Goal: Task Accomplishment & Management: Manage account settings

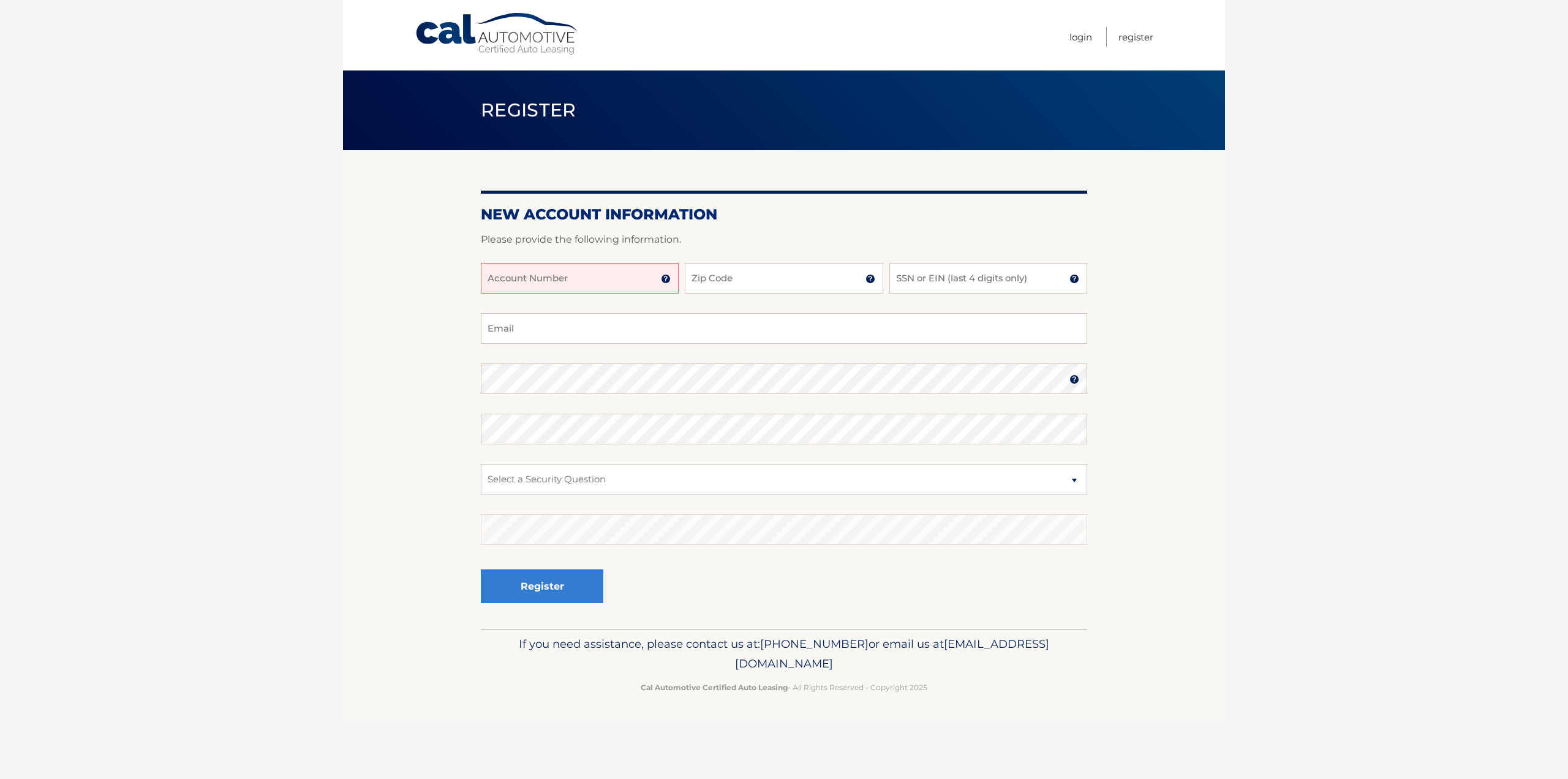
click at [533, 286] on input "Account Number" at bounding box center [580, 278] width 198 height 31
type input "44455993052"
click at [709, 287] on input "Zip Code" at bounding box center [784, 278] width 198 height 31
type input "33189"
click at [955, 287] on input "SSN or EIN (last 4 digits only)" at bounding box center [988, 278] width 198 height 31
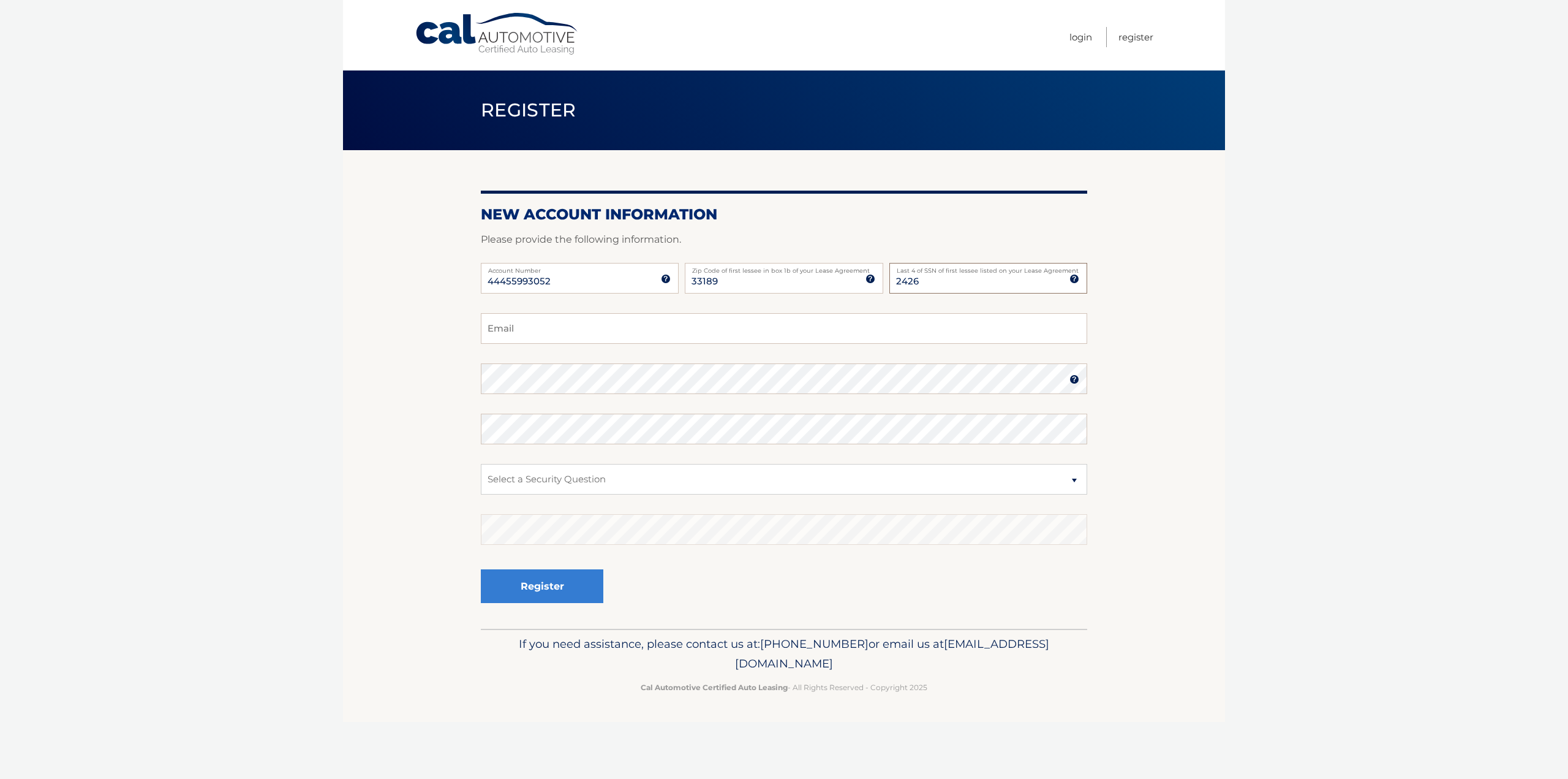
type input "2426"
click at [893, 329] on input "Email" at bounding box center [784, 328] width 606 height 31
type input "[EMAIL_ADDRESS][DOMAIN_NAME]"
click at [1074, 378] on keeper-lock "Open Keeper Popup" at bounding box center [1074, 378] width 14 height 14
click at [621, 476] on select "Select a Security Question What was the name of your elementary school? What is…" at bounding box center [784, 479] width 606 height 31
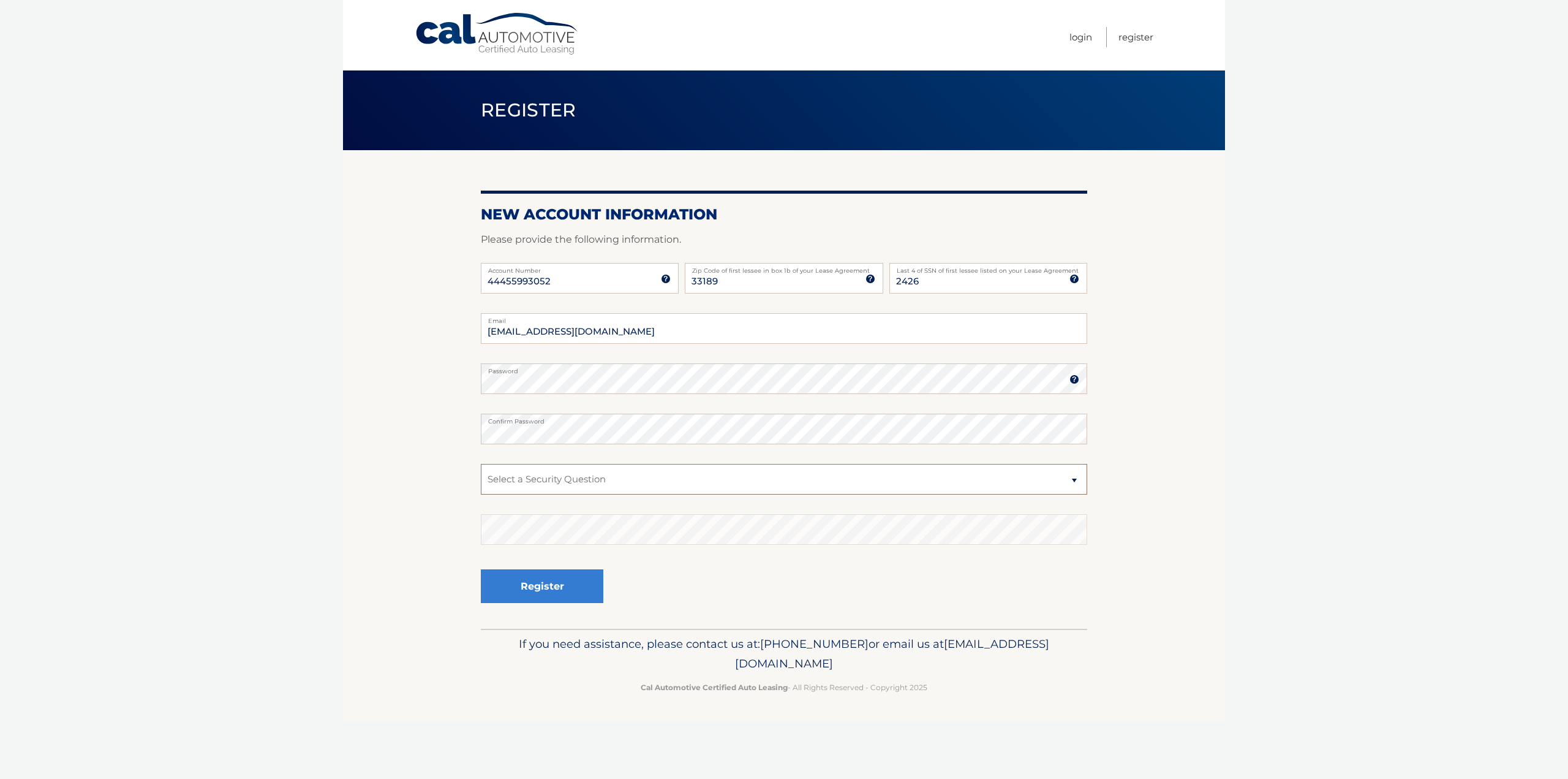
select select "1"
click at [481, 464] on select "Select a Security Question What was the name of your elementary school? What is…" at bounding box center [784, 479] width 606 height 31
click at [585, 581] on button "Register" at bounding box center [542, 586] width 123 height 34
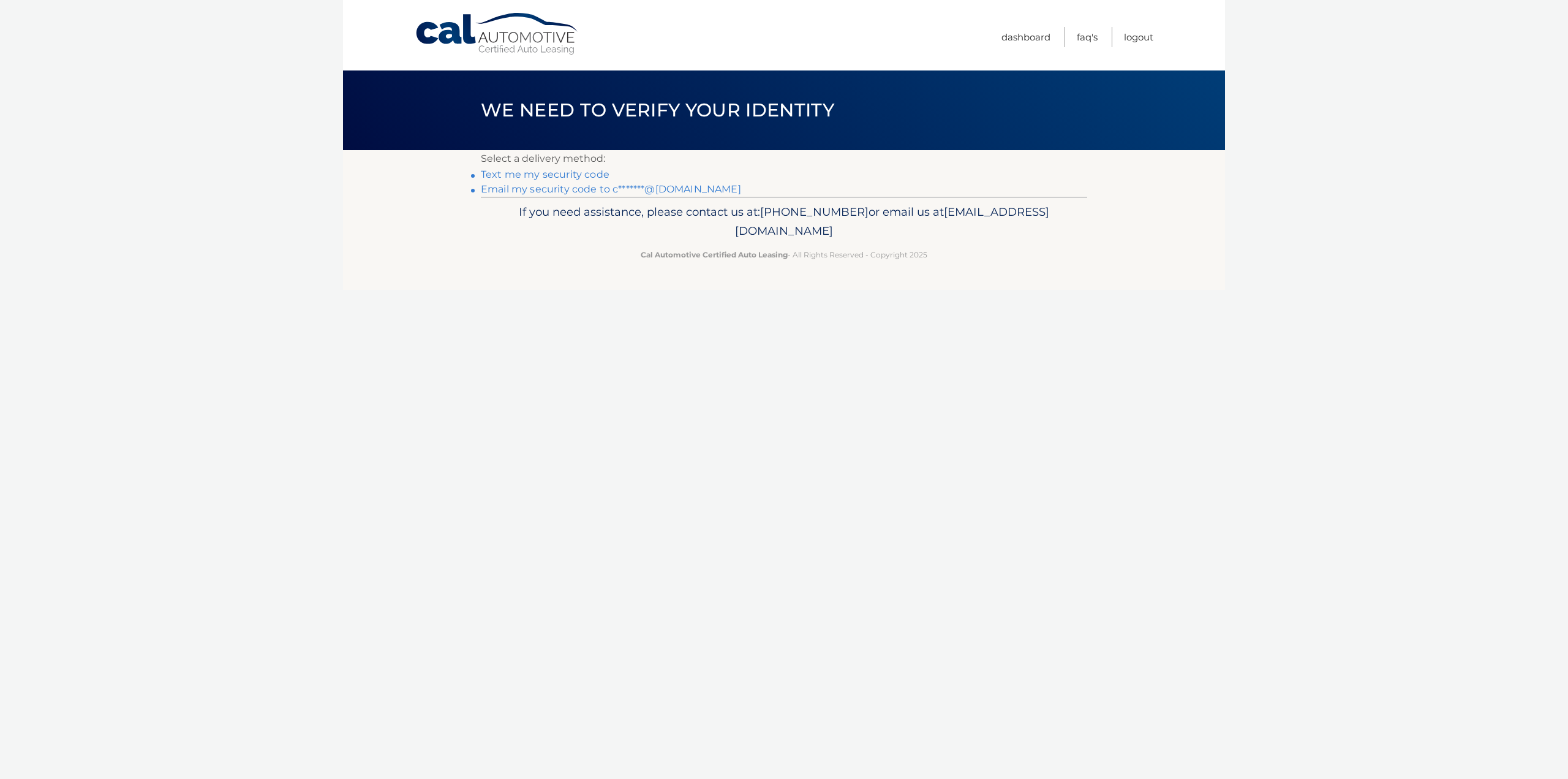
click at [540, 172] on link "Text me my security code" at bounding box center [545, 174] width 129 height 12
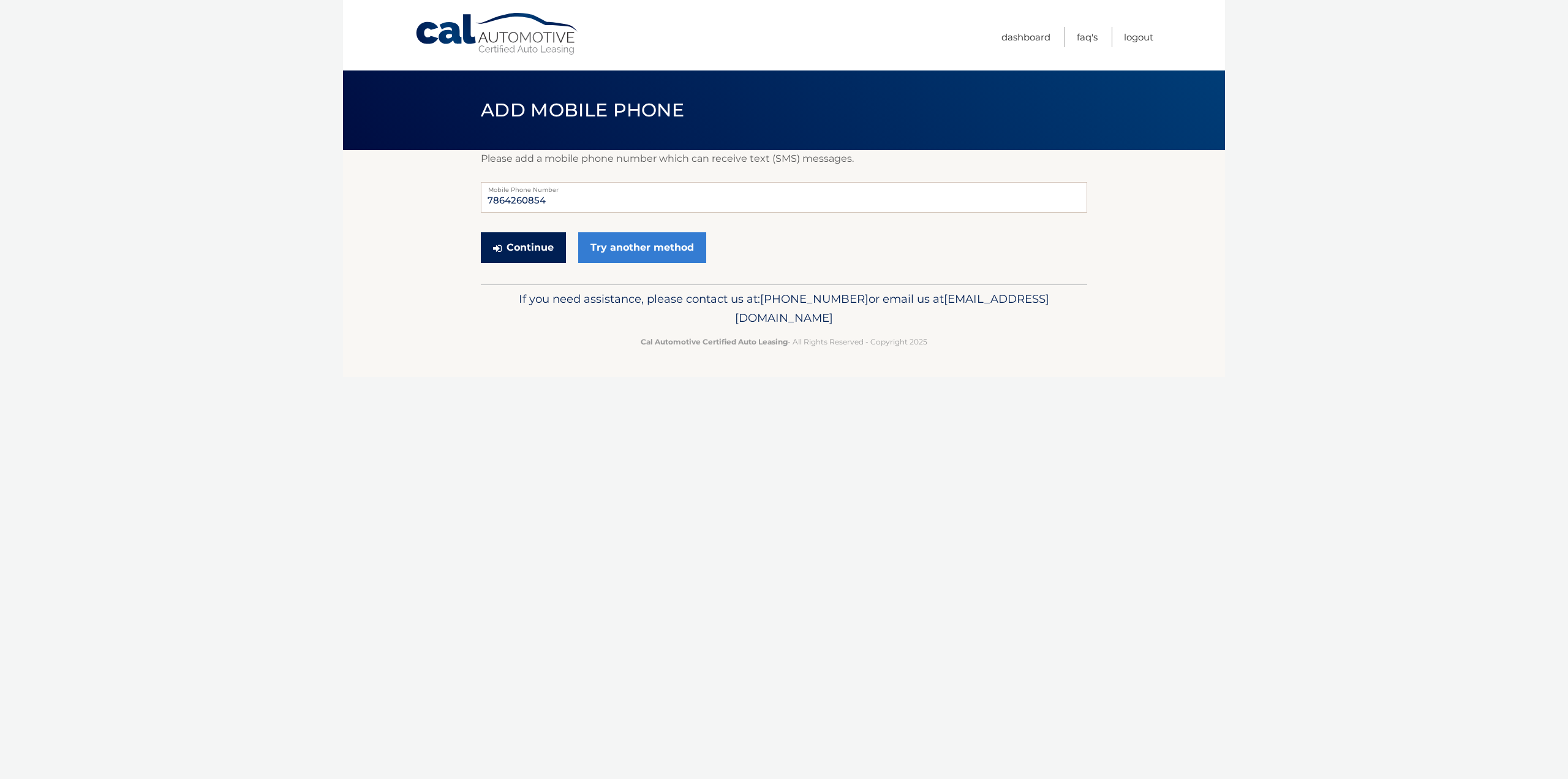
click at [525, 253] on button "Continue" at bounding box center [523, 247] width 85 height 31
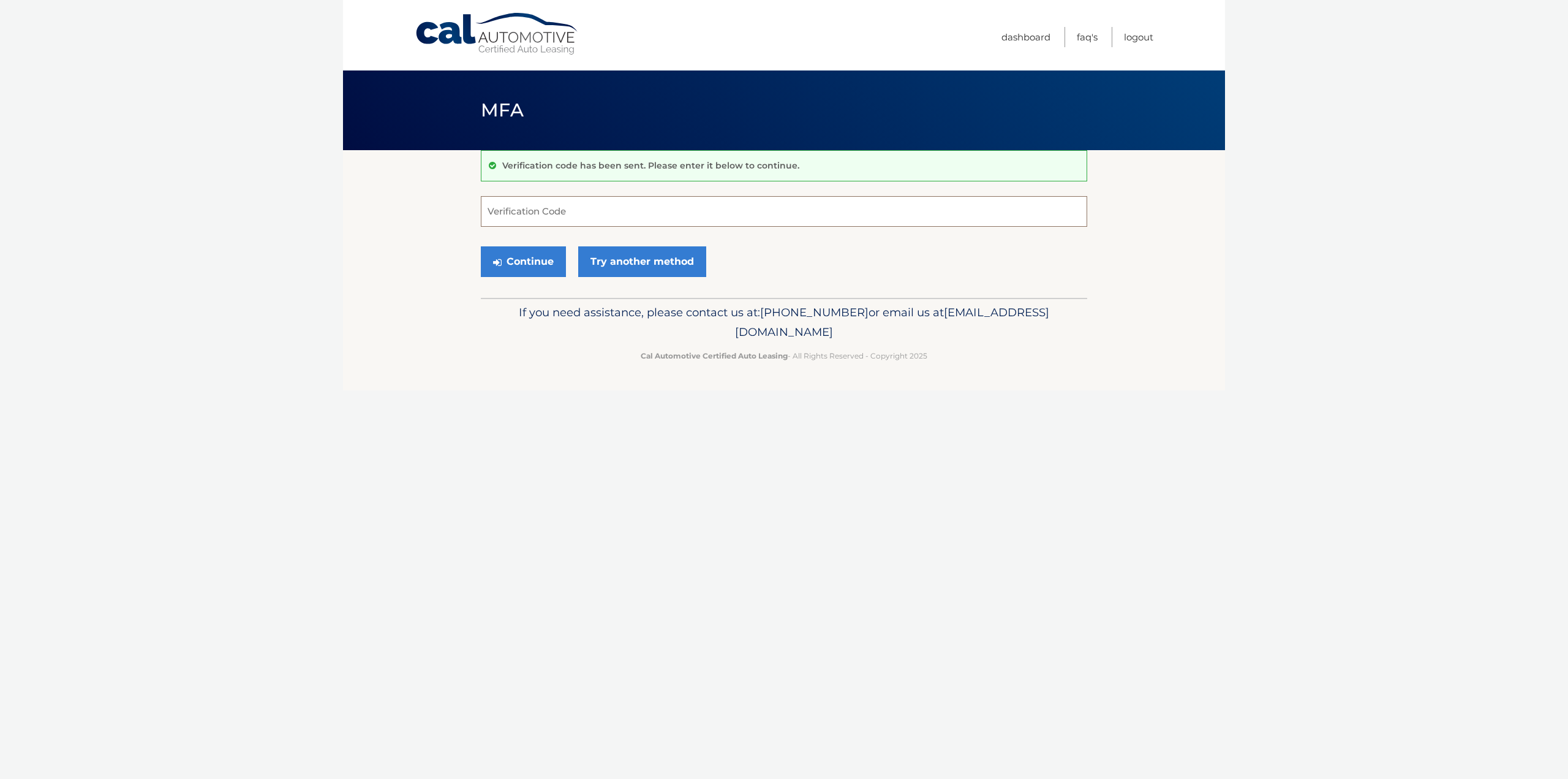
click at [543, 220] on input "Verification Code" at bounding box center [784, 211] width 606 height 31
type input "518883"
click at [522, 257] on button "Continue" at bounding box center [523, 262] width 85 height 31
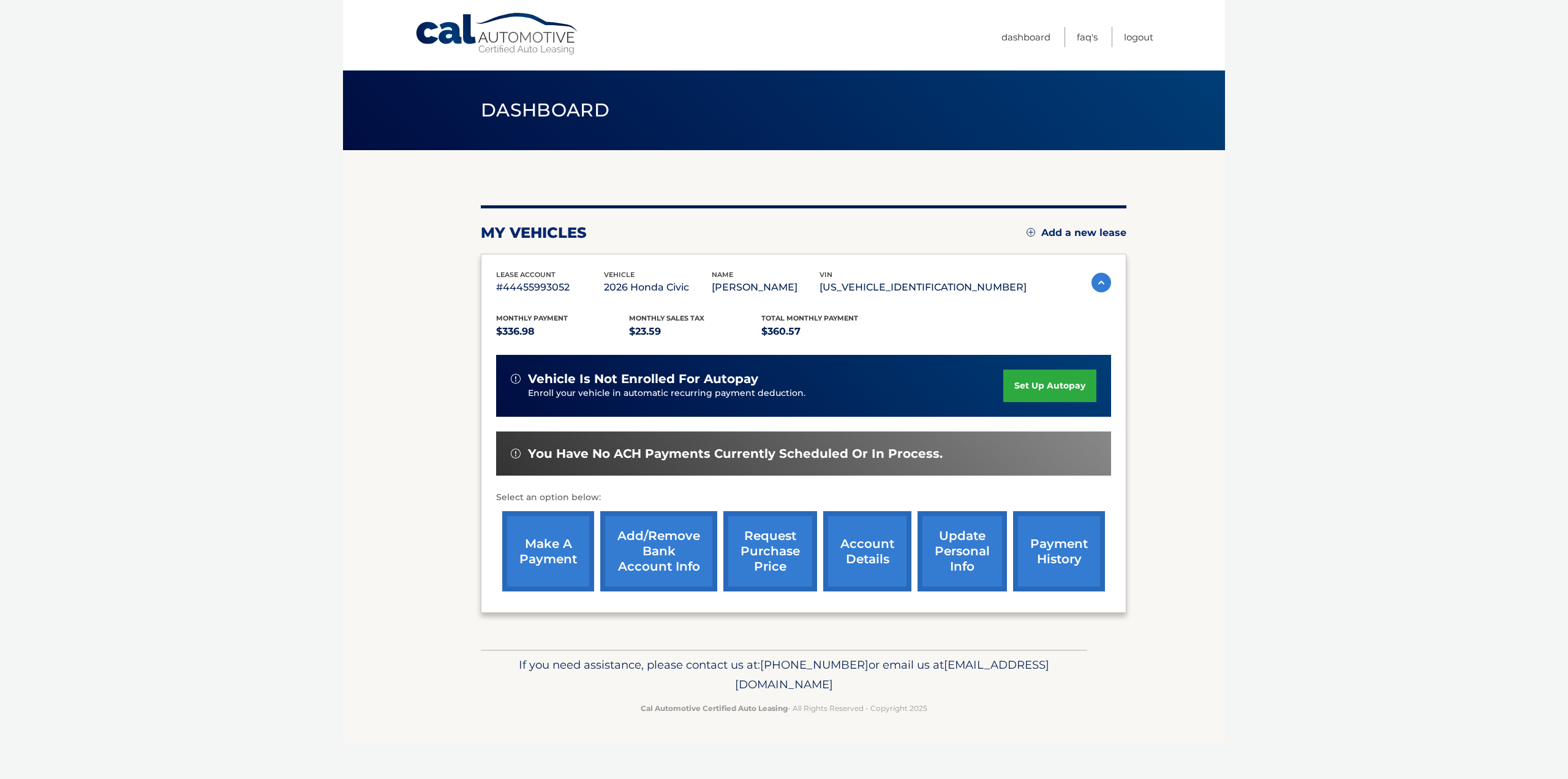
click at [1036, 391] on link "set up autopay" at bounding box center [1050, 386] width 93 height 33
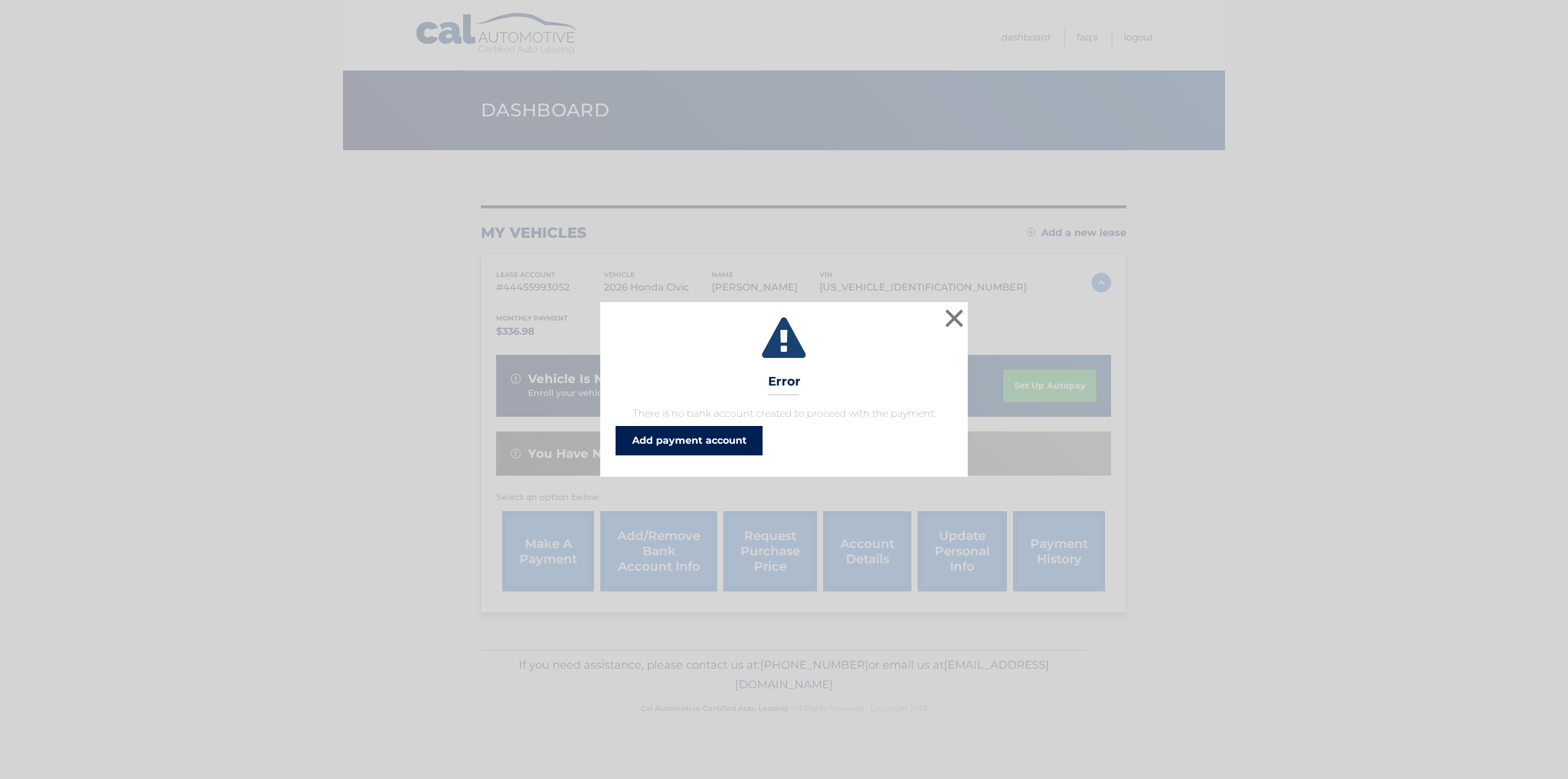
click at [707, 440] on link "Add payment account" at bounding box center [689, 440] width 147 height 30
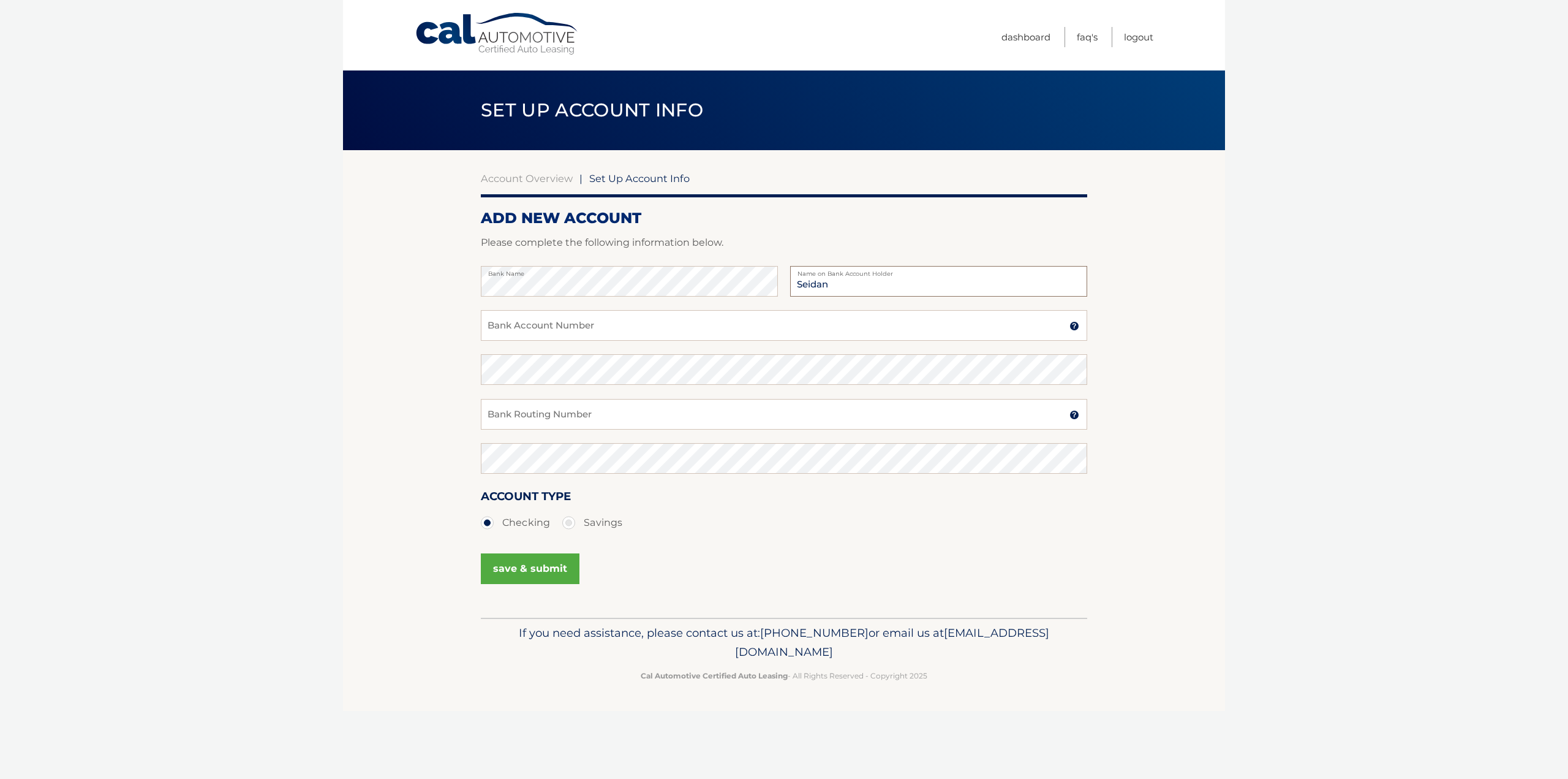
type input "Seidan"
click at [725, 333] on input "Bank Account Number" at bounding box center [784, 325] width 606 height 31
type input "851297424"
click at [555, 328] on input "851297424" at bounding box center [784, 325] width 606 height 31
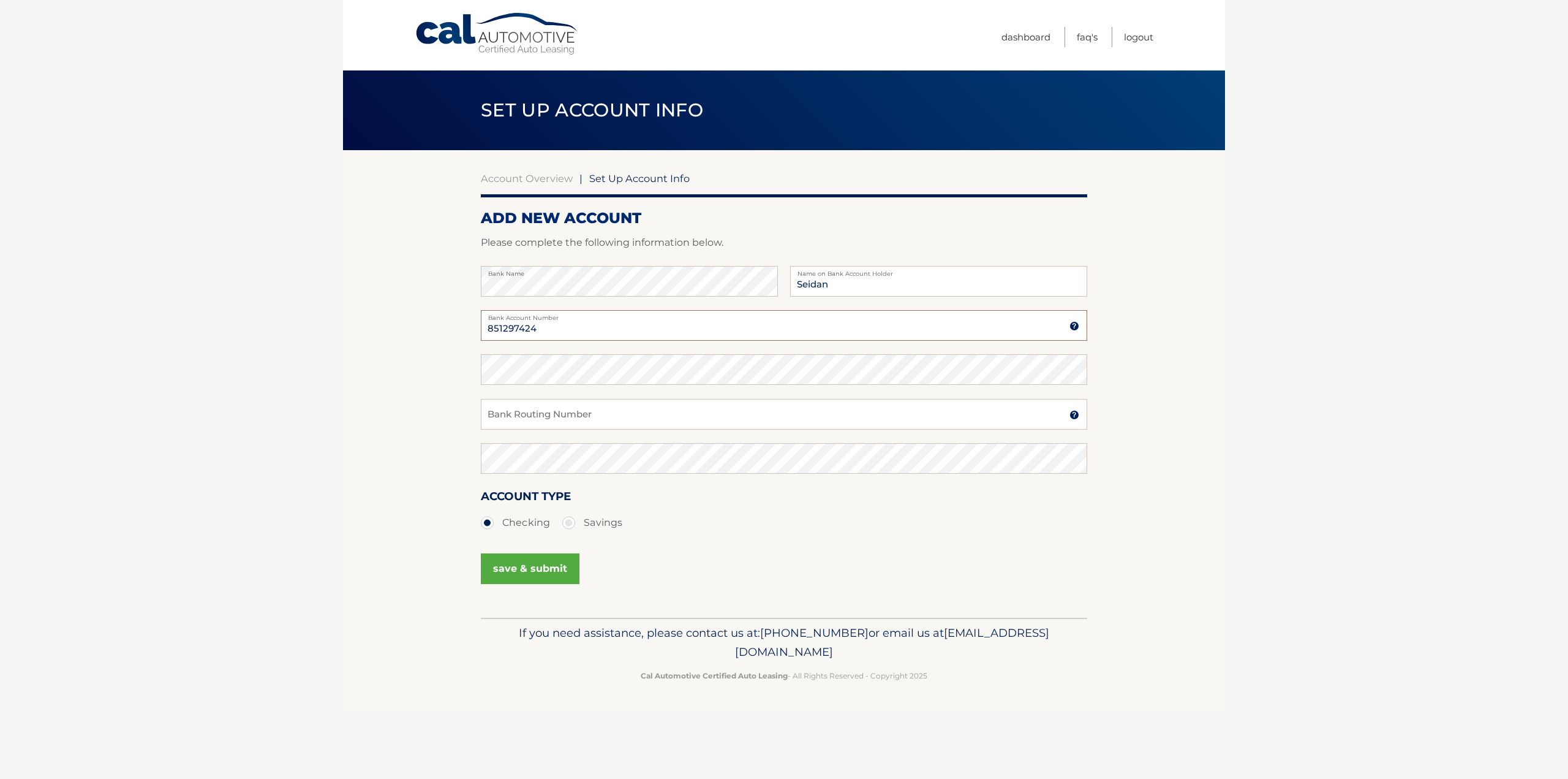
click at [555, 328] on input "851297424" at bounding box center [784, 325] width 606 height 31
click at [528, 412] on input "Bank Routing Number" at bounding box center [784, 414] width 606 height 31
type input "267084131"
click at [543, 417] on input "267084131" at bounding box center [784, 414] width 606 height 31
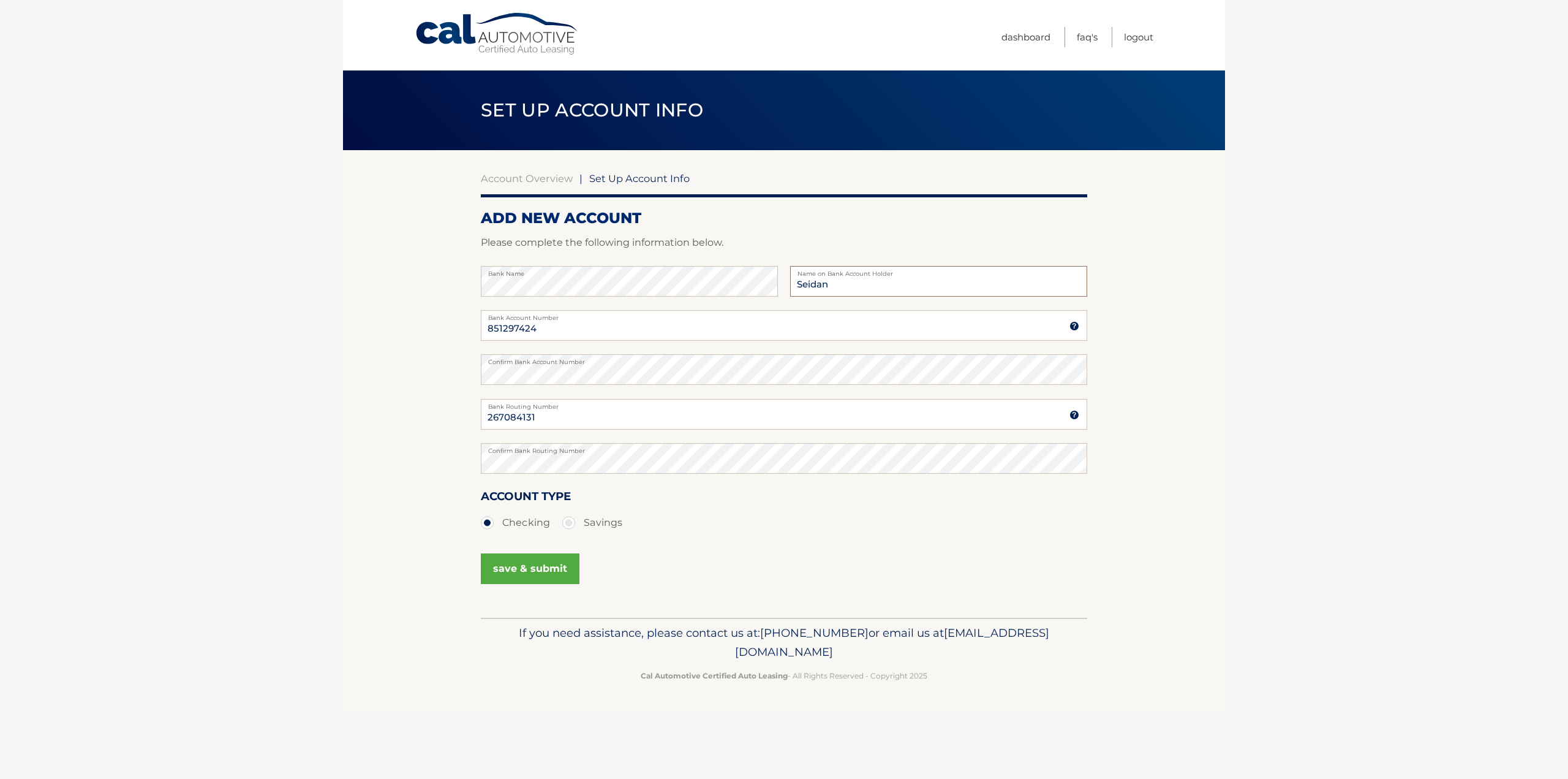
click at [887, 293] on input "Seidan" at bounding box center [938, 281] width 297 height 31
type input "Seidan Jamides"
click at [554, 561] on button "save & submit" at bounding box center [530, 568] width 99 height 31
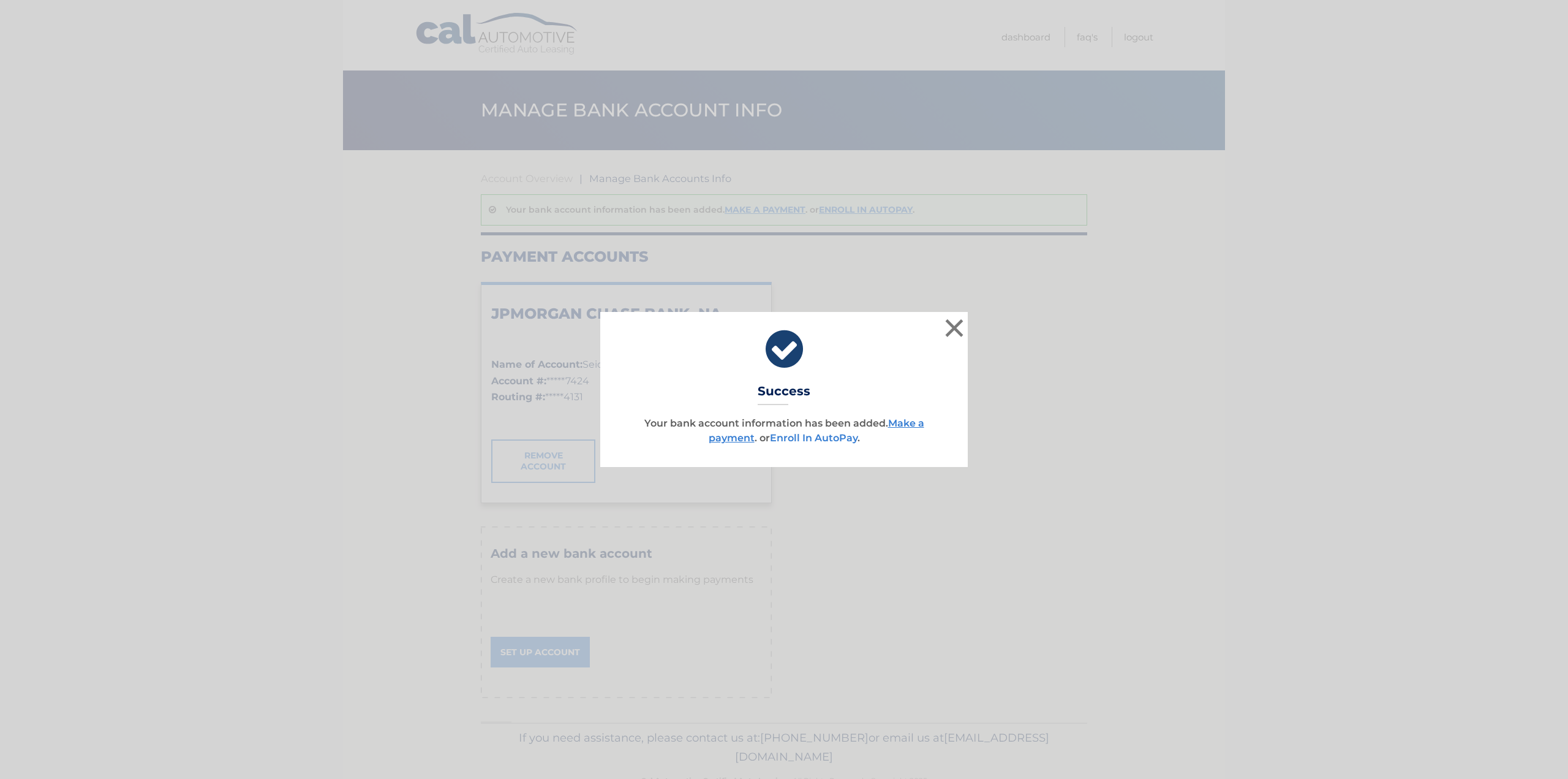
click at [832, 437] on link "Enroll In AutoPay" at bounding box center [813, 438] width 87 height 12
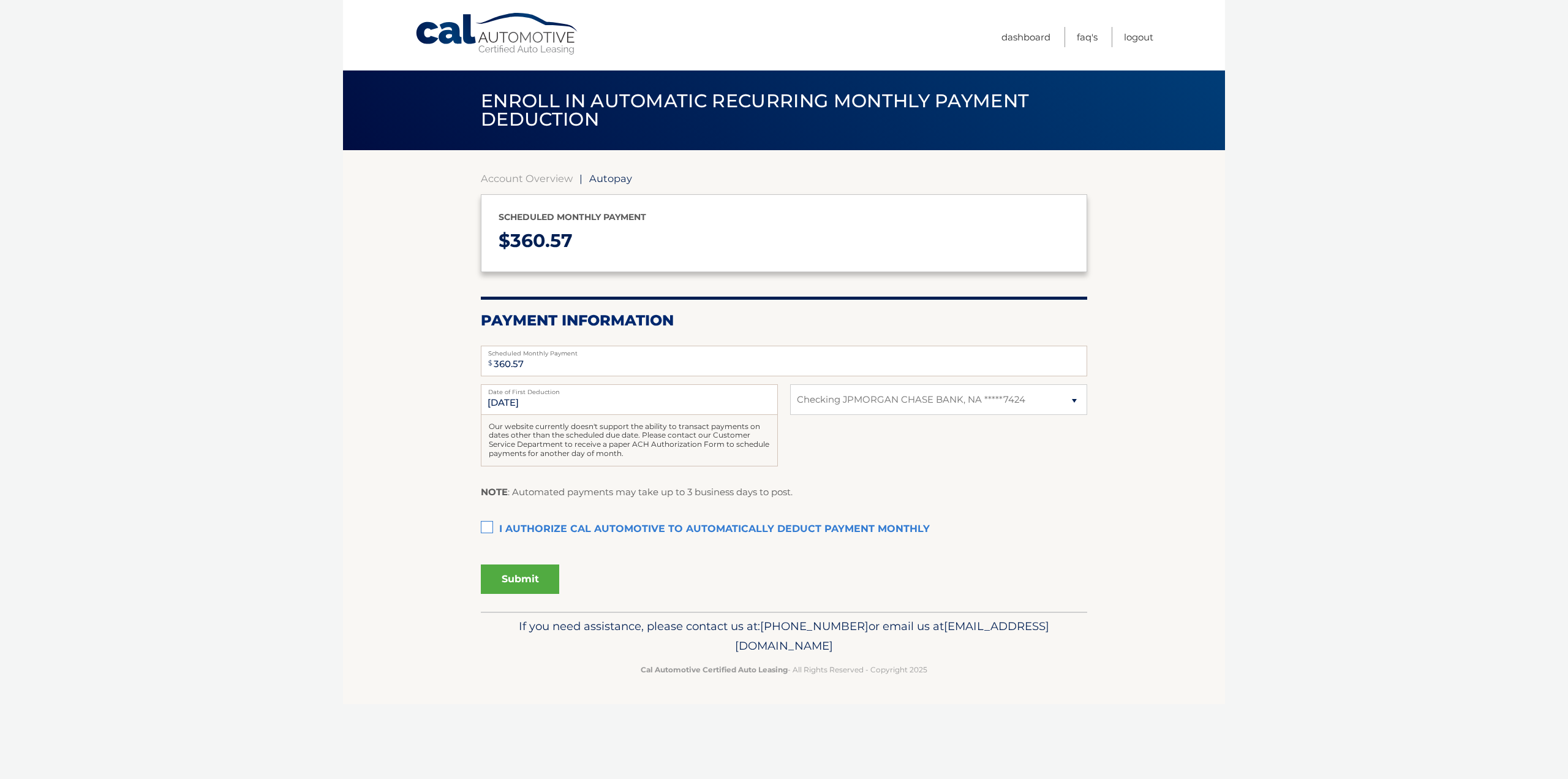
select select "ZDlhMDc0NTAtMjcwMS00MjZmLWE1NGYtZjI0MTU4N2EyNGVk"
click at [488, 529] on label "I authorize cal automotive to automatically deduct payment monthly This checkbo…" at bounding box center [784, 529] width 606 height 25
click at [0, 0] on input "I authorize cal automotive to automatically deduct payment monthly This checkbo…" at bounding box center [0, 0] width 0 height 0
click at [531, 583] on button "Submit" at bounding box center [520, 579] width 79 height 30
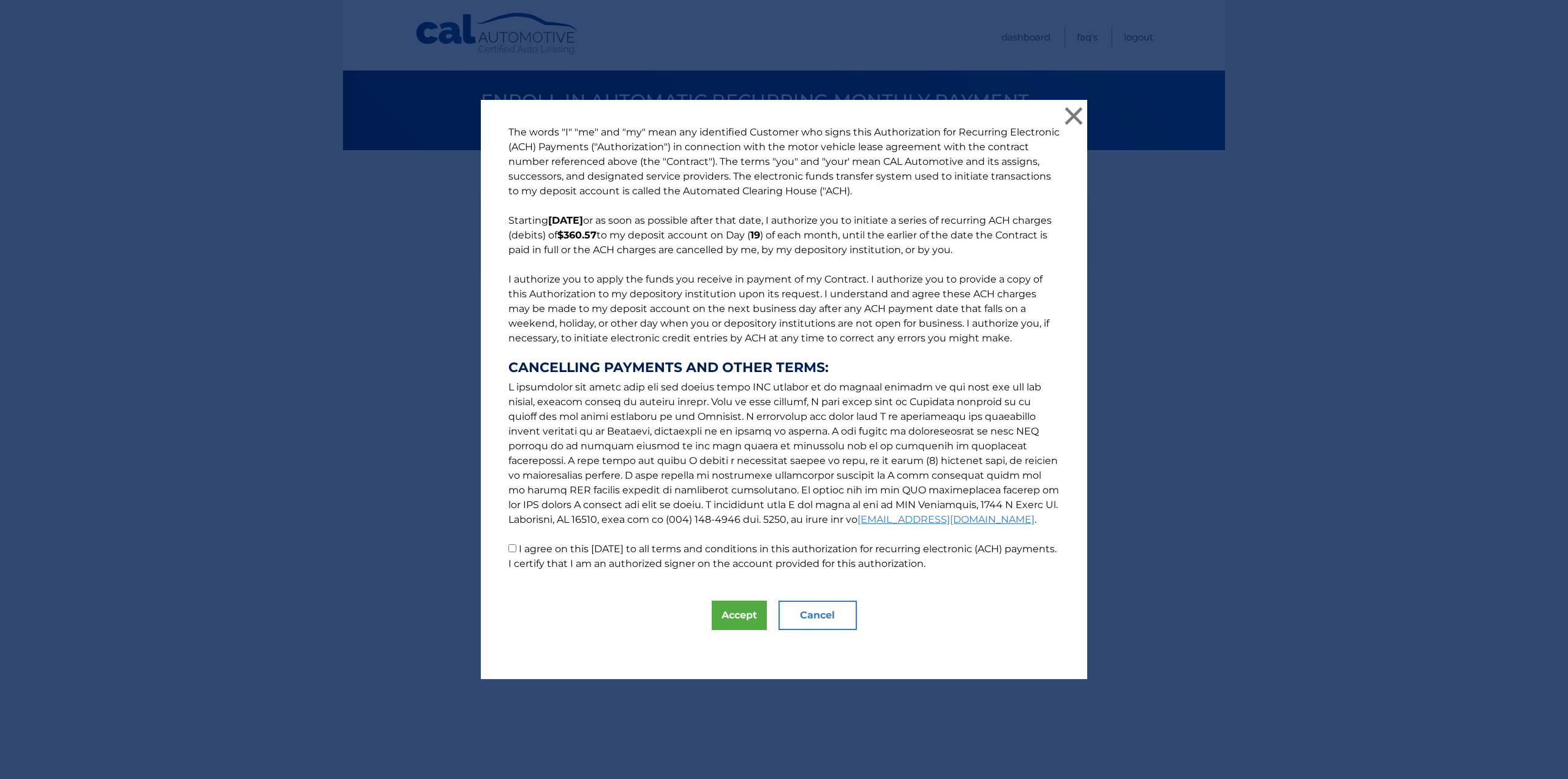
click at [599, 552] on label "I agree on this [DATE] to all terms and conditions in this authorization for re…" at bounding box center [782, 556] width 548 height 26
click at [516, 552] on input "I agree on this [DATE] to all terms and conditions in this authorization for re…" at bounding box center [512, 548] width 8 height 8
checkbox input "true"
click at [728, 612] on button "Accept" at bounding box center [740, 615] width 55 height 30
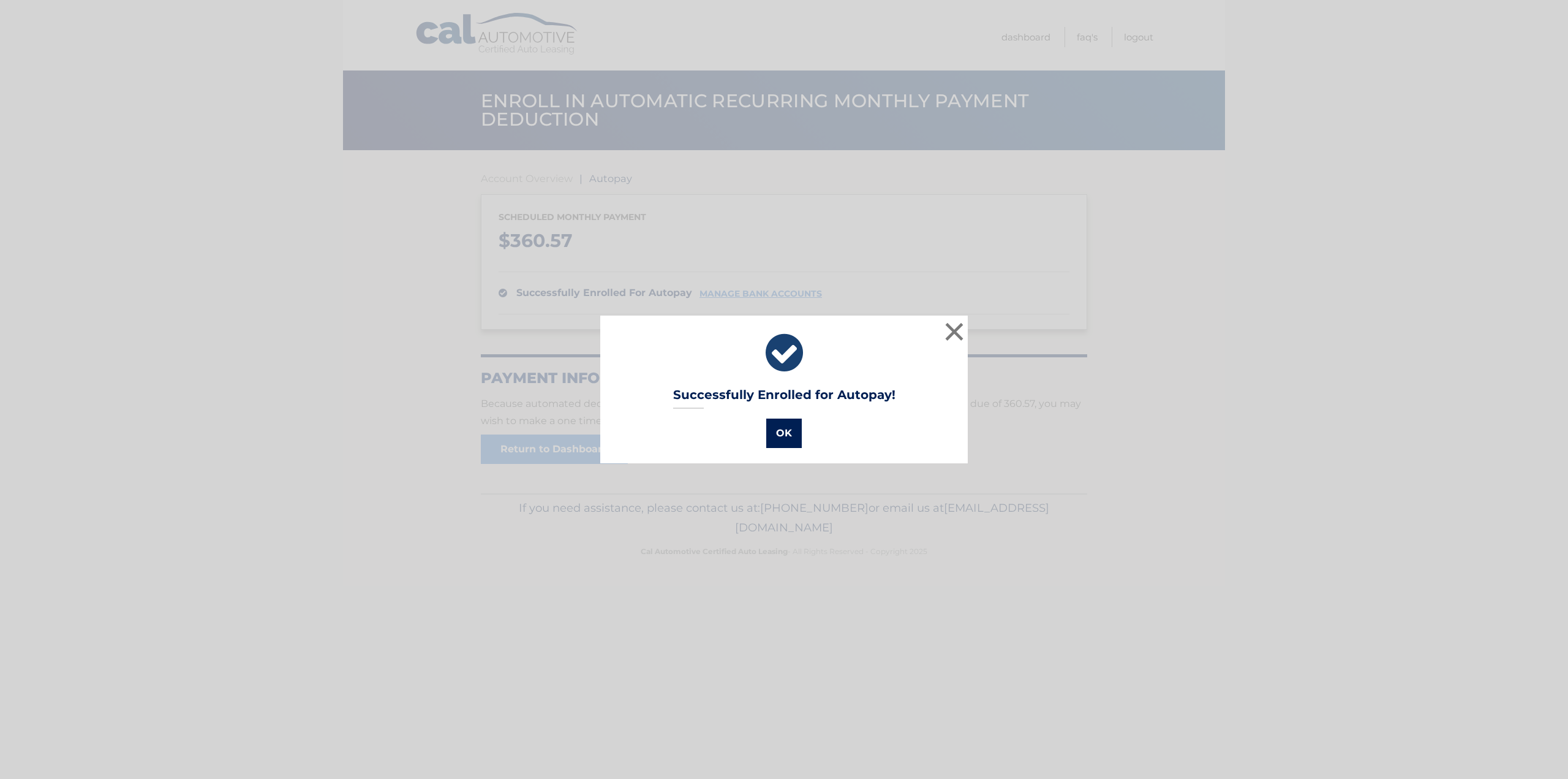
click at [773, 437] on button "OK" at bounding box center [784, 433] width 35 height 30
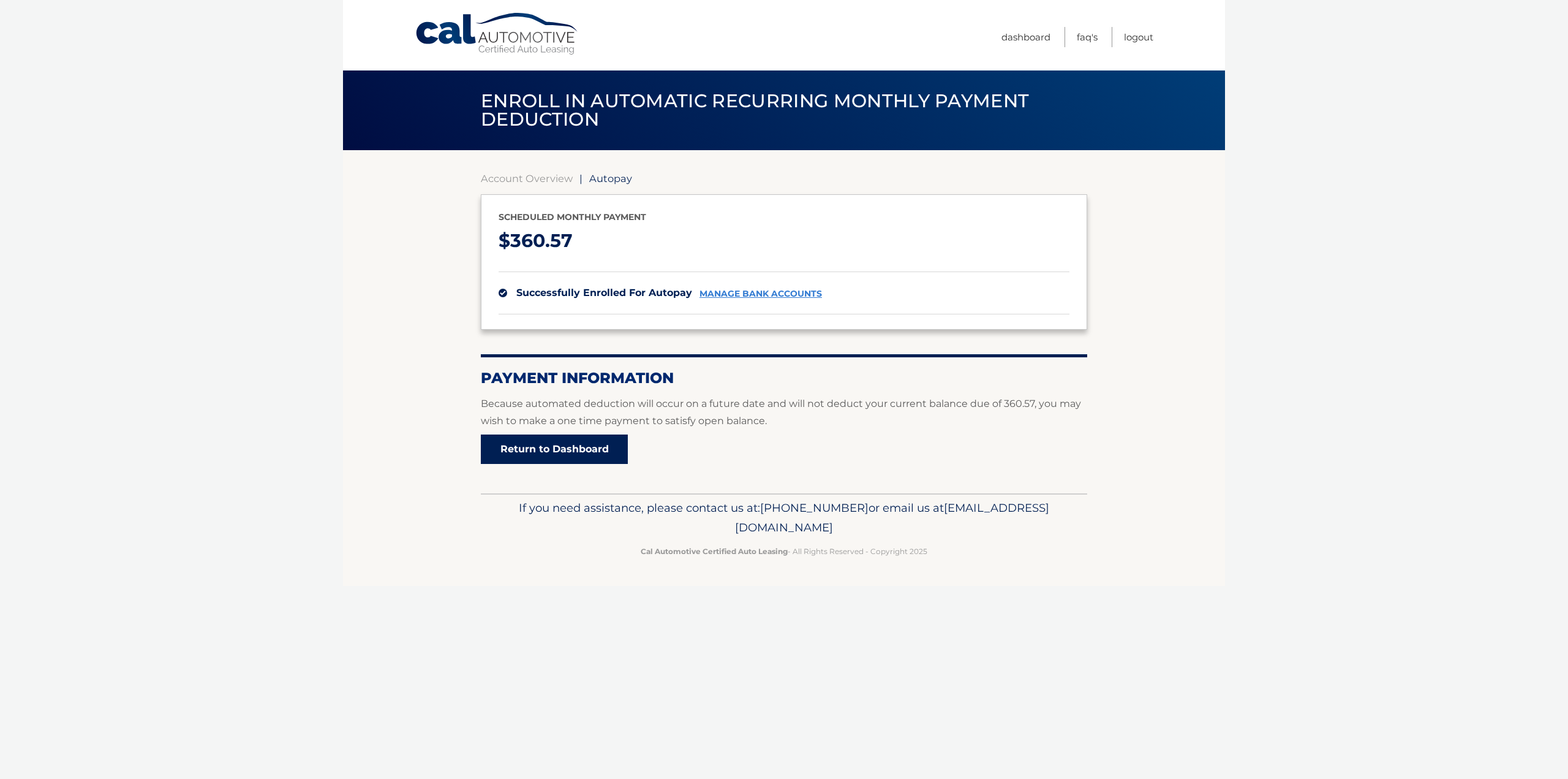
click at [598, 440] on link "Return to Dashboard" at bounding box center [555, 449] width 147 height 30
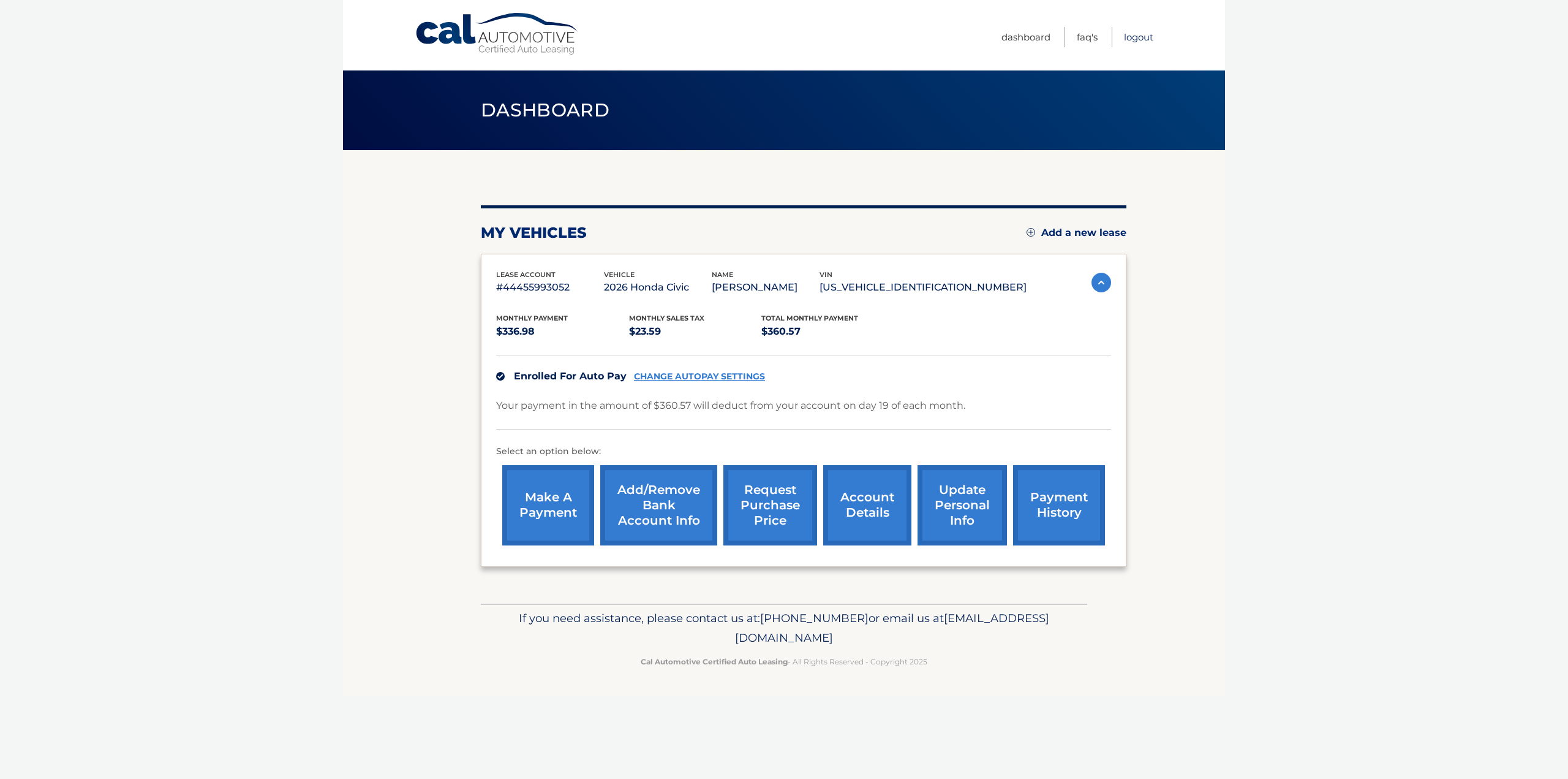
click at [1137, 43] on link "Logout" at bounding box center [1138, 37] width 30 height 20
